Goal: Task Accomplishment & Management: Manage account settings

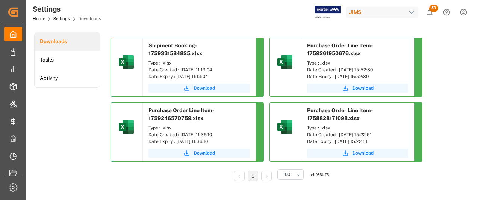
click at [200, 87] on span "Download" at bounding box center [204, 88] width 21 height 7
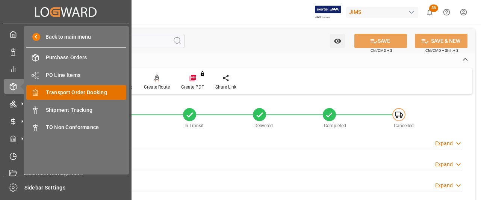
click at [74, 91] on span "Transport Order Booking" at bounding box center [86, 93] width 81 height 8
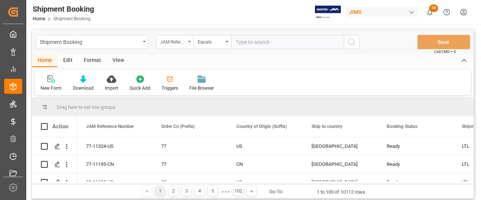
click at [189, 40] on div "JAM Reference Number" at bounding box center [175, 42] width 38 height 14
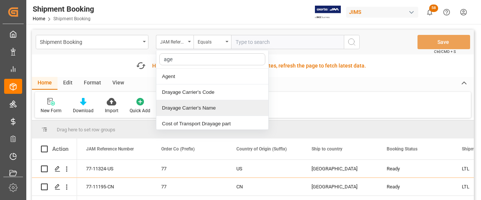
type input "agen"
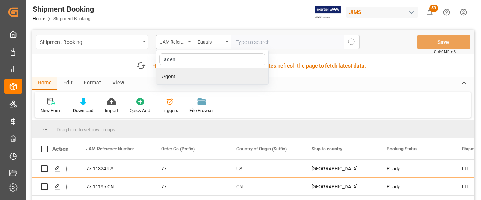
click at [176, 75] on div "Agent" at bounding box center [212, 77] width 112 height 16
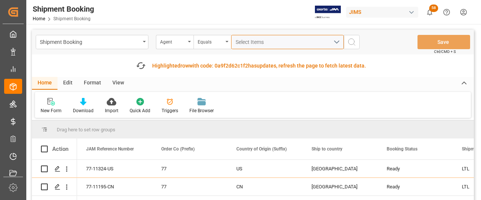
click at [252, 39] on span "Select Items" at bounding box center [252, 42] width 32 height 6
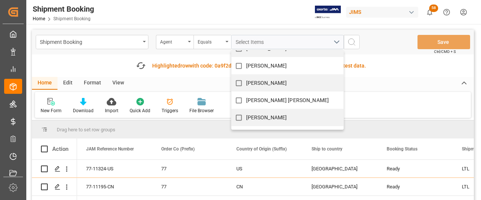
scroll to position [38, 0]
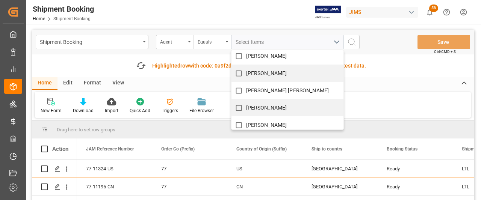
click at [241, 105] on input "Catherine Danielson" at bounding box center [238, 108] width 15 height 15
checkbox input "true"
click at [354, 42] on icon "search button" at bounding box center [351, 42] width 9 height 9
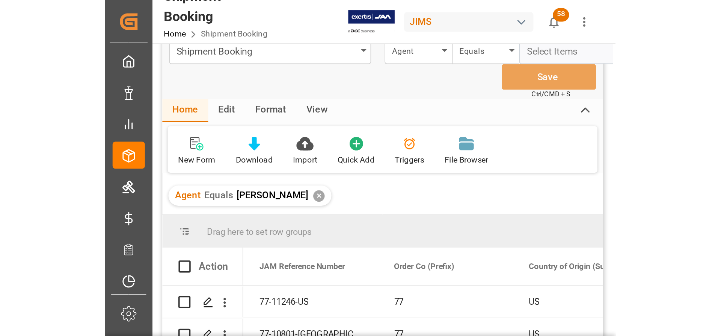
scroll to position [14, 0]
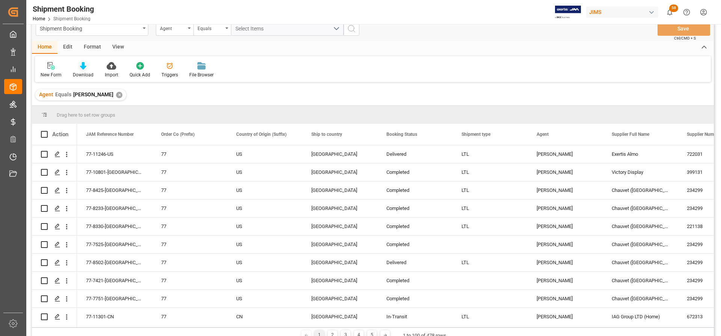
click at [82, 72] on div "Download" at bounding box center [83, 74] width 21 height 7
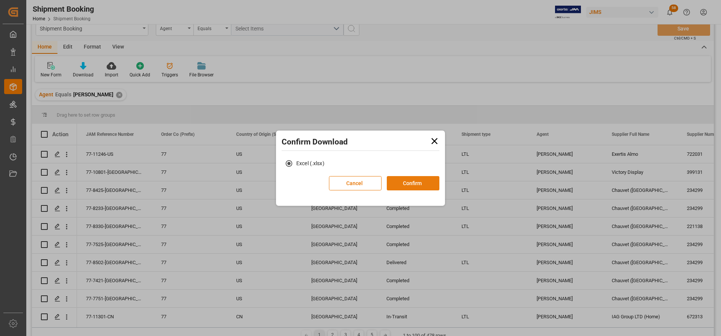
click at [413, 185] on button "Confirm" at bounding box center [413, 183] width 53 height 14
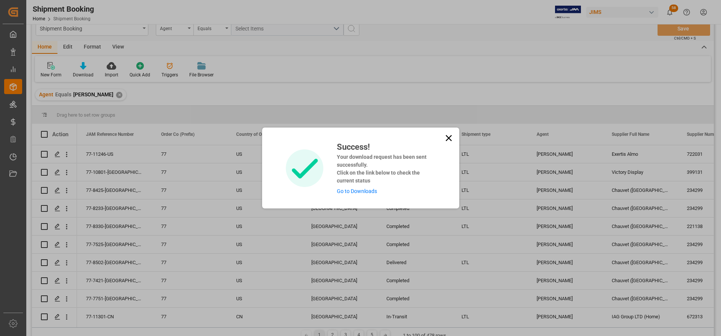
click at [361, 190] on link "Go to Downloads" at bounding box center [357, 191] width 40 height 6
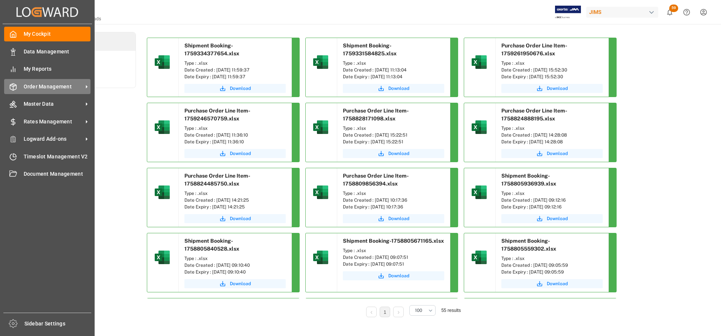
click at [62, 87] on span "Order Management" at bounding box center [53, 87] width 59 height 8
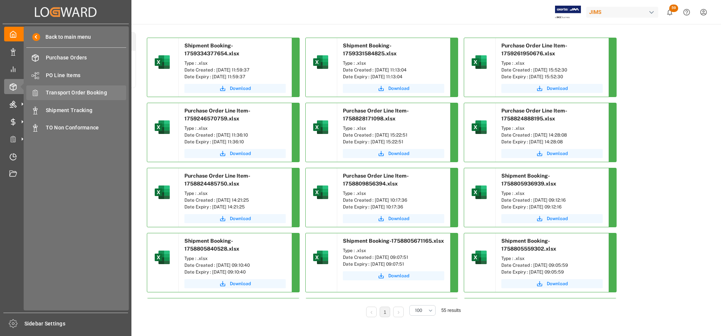
click at [76, 91] on span "Transport Order Booking" at bounding box center [86, 93] width 81 height 8
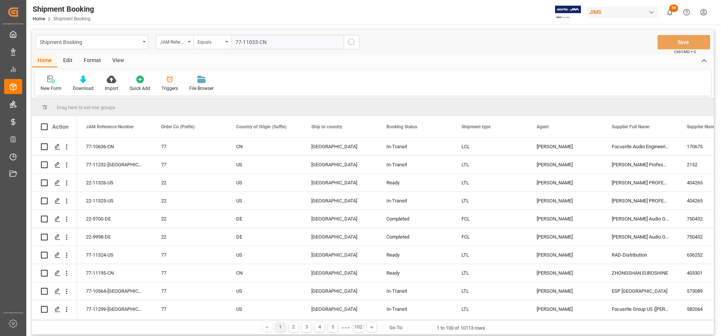
type input "77-11033-CN"
click at [354, 44] on icon "search button" at bounding box center [351, 42] width 9 height 9
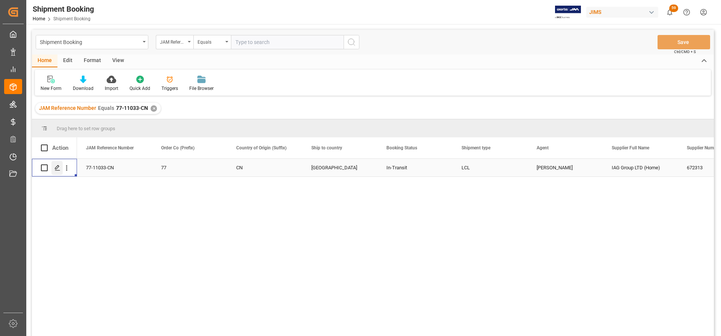
click at [55, 169] on icon "Press SPACE to select this row." at bounding box center [57, 168] width 6 height 6
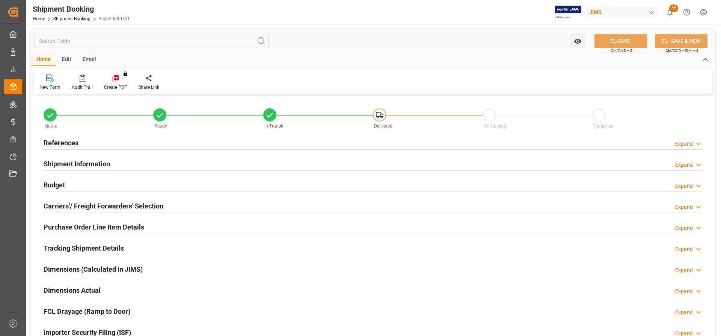
type input "0"
type input "26.09.2025"
click at [56, 142] on h2 "References" at bounding box center [61, 143] width 35 height 10
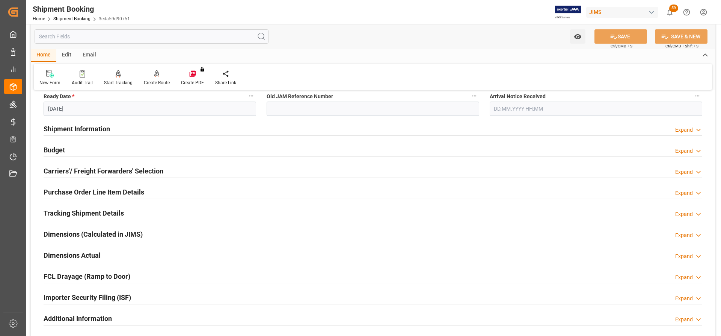
scroll to position [188, 0]
